Goal: Information Seeking & Learning: Learn about a topic

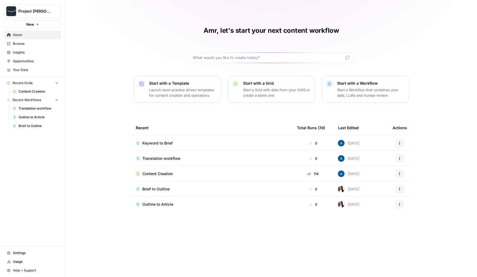
click at [43, 8] on span "Project [PERSON_NAME]" at bounding box center [34, 10] width 33 height 5
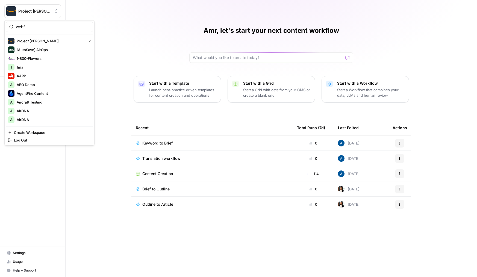
type input "webf"
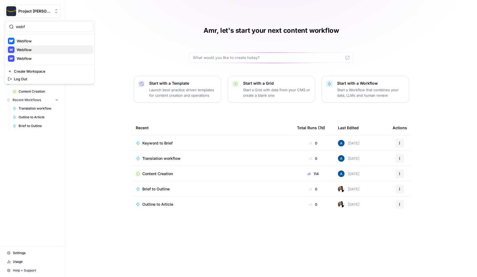
click at [48, 48] on span "Webflow" at bounding box center [53, 49] width 72 height 5
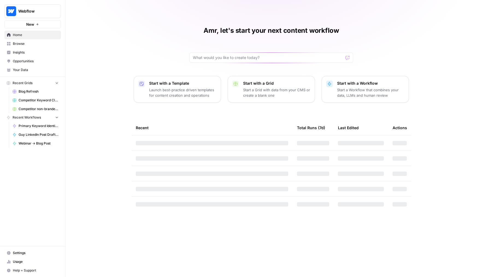
click at [35, 45] on span "Browse" at bounding box center [36, 43] width 46 height 5
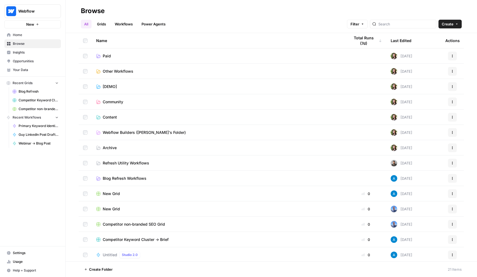
click at [36, 51] on span "Insights" at bounding box center [36, 52] width 46 height 5
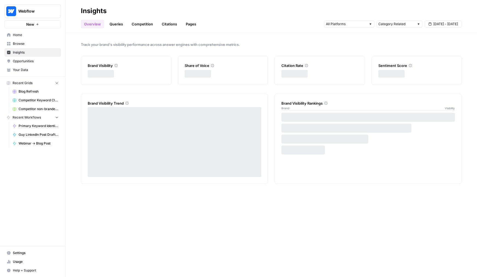
click at [137, 23] on link "Competition" at bounding box center [142, 24] width 28 height 9
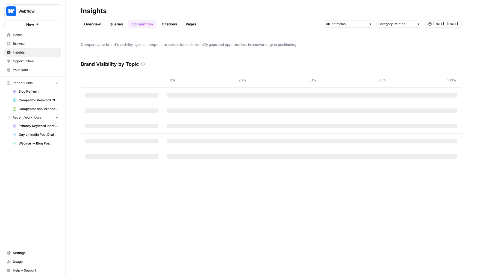
click at [119, 25] on link "Queries" at bounding box center [116, 24] width 20 height 9
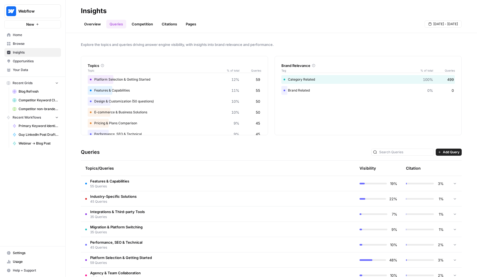
click at [239, 182] on td "Features & Capabilities 55 Queries" at bounding box center [195, 183] width 228 height 15
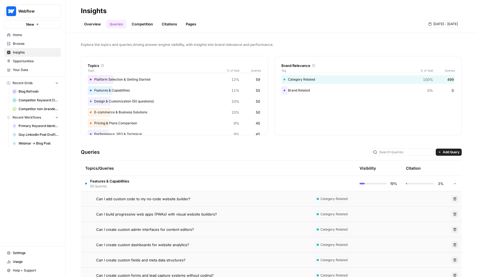
click at [245, 180] on td "Features & Capabilities 55 Queries" at bounding box center [195, 183] width 228 height 15
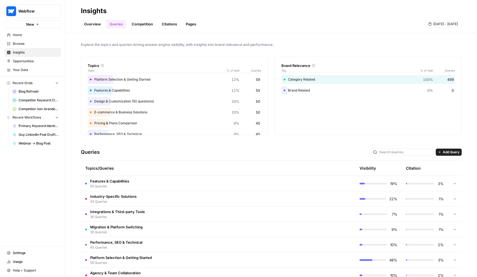
click at [163, 25] on link "Citations" at bounding box center [169, 24] width 22 height 9
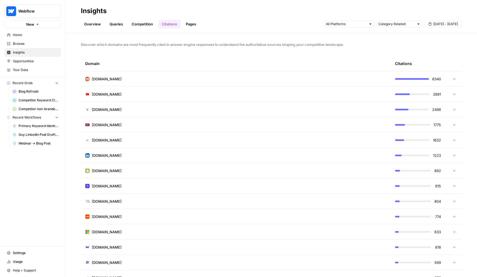
click at [116, 25] on link "Queries" at bounding box center [116, 24] width 20 height 9
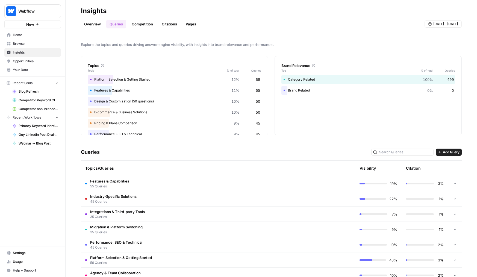
click at [121, 191] on tr "Industry-Specific Solutions 45 Queries 22% 1%" at bounding box center [271, 198] width 381 height 15
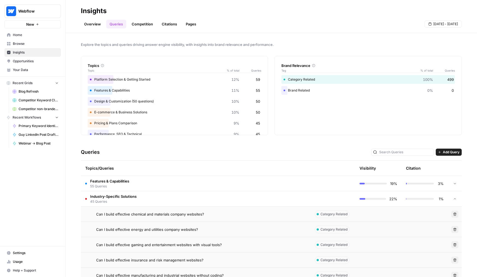
click at [117, 219] on td "Can I build effective chemical and materials company websites?" at bounding box center [195, 213] width 228 height 15
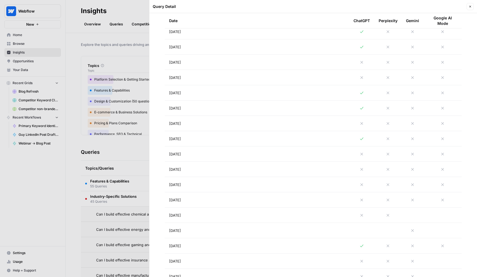
scroll to position [379, 0]
click at [119, 67] on div at bounding box center [238, 138] width 477 height 277
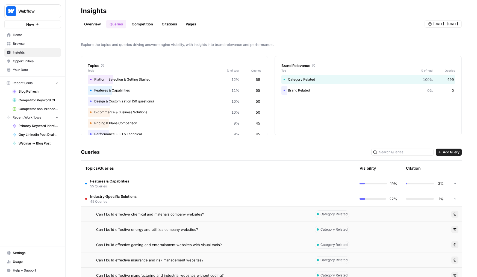
click at [135, 22] on link "Competition" at bounding box center [142, 24] width 28 height 9
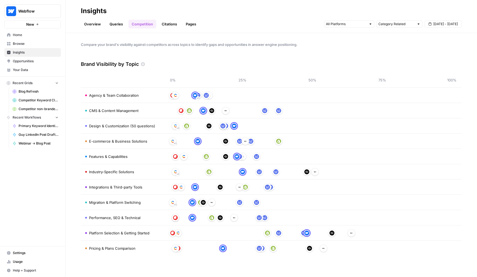
click at [169, 24] on link "Citations" at bounding box center [169, 24] width 22 height 9
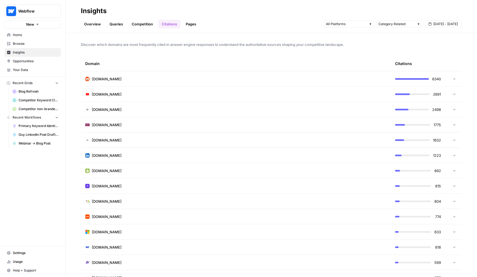
click at [183, 22] on link "Pages" at bounding box center [190, 24] width 17 height 9
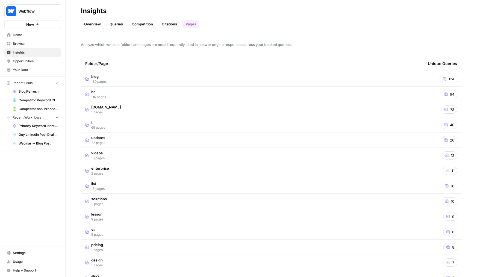
click at [94, 23] on link "Overview" at bounding box center [92, 24] width 23 height 9
